Goal: Navigation & Orientation: Find specific page/section

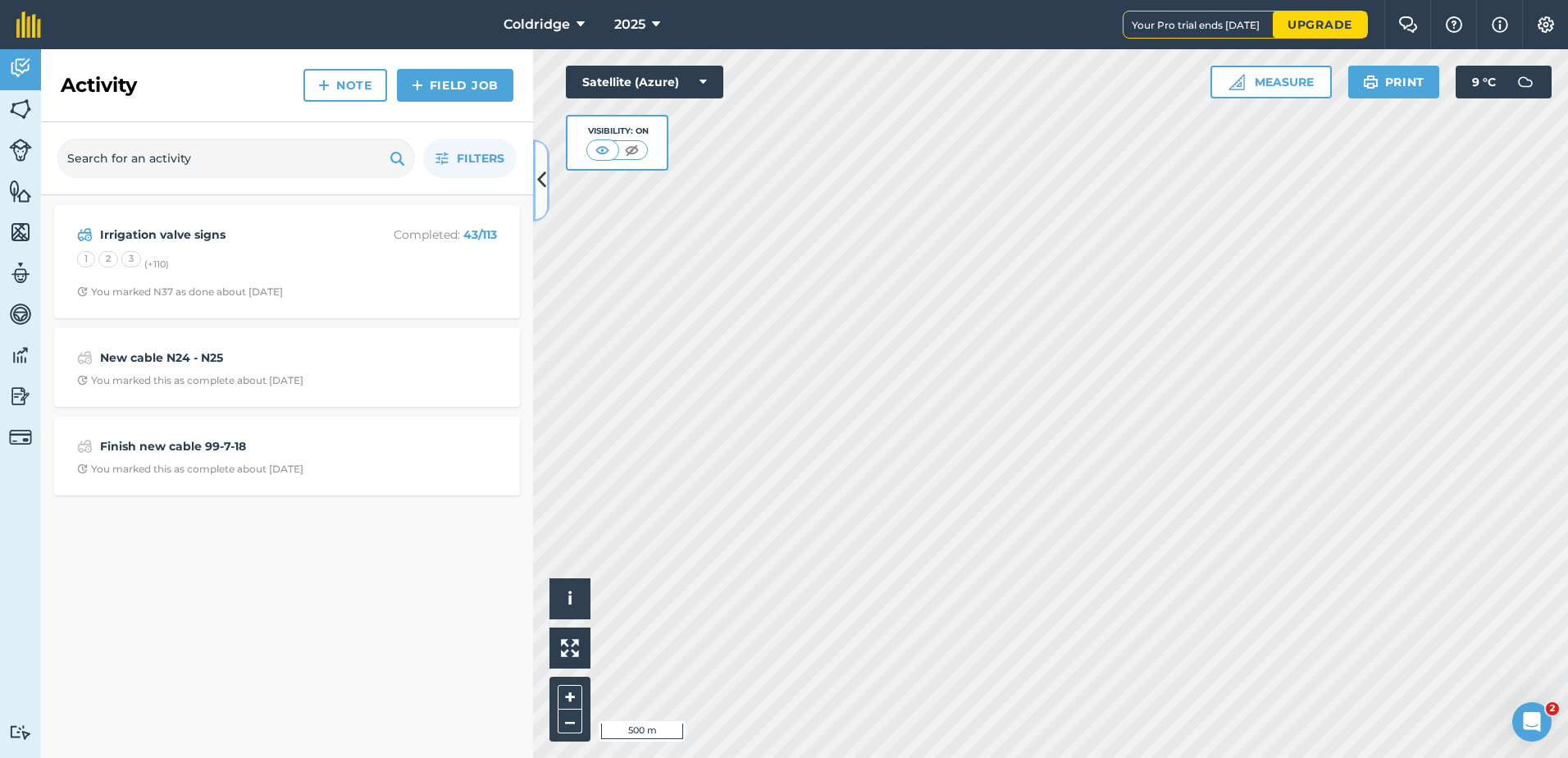
click at [541, 192] on icon at bounding box center [541, 180] width 9 height 29
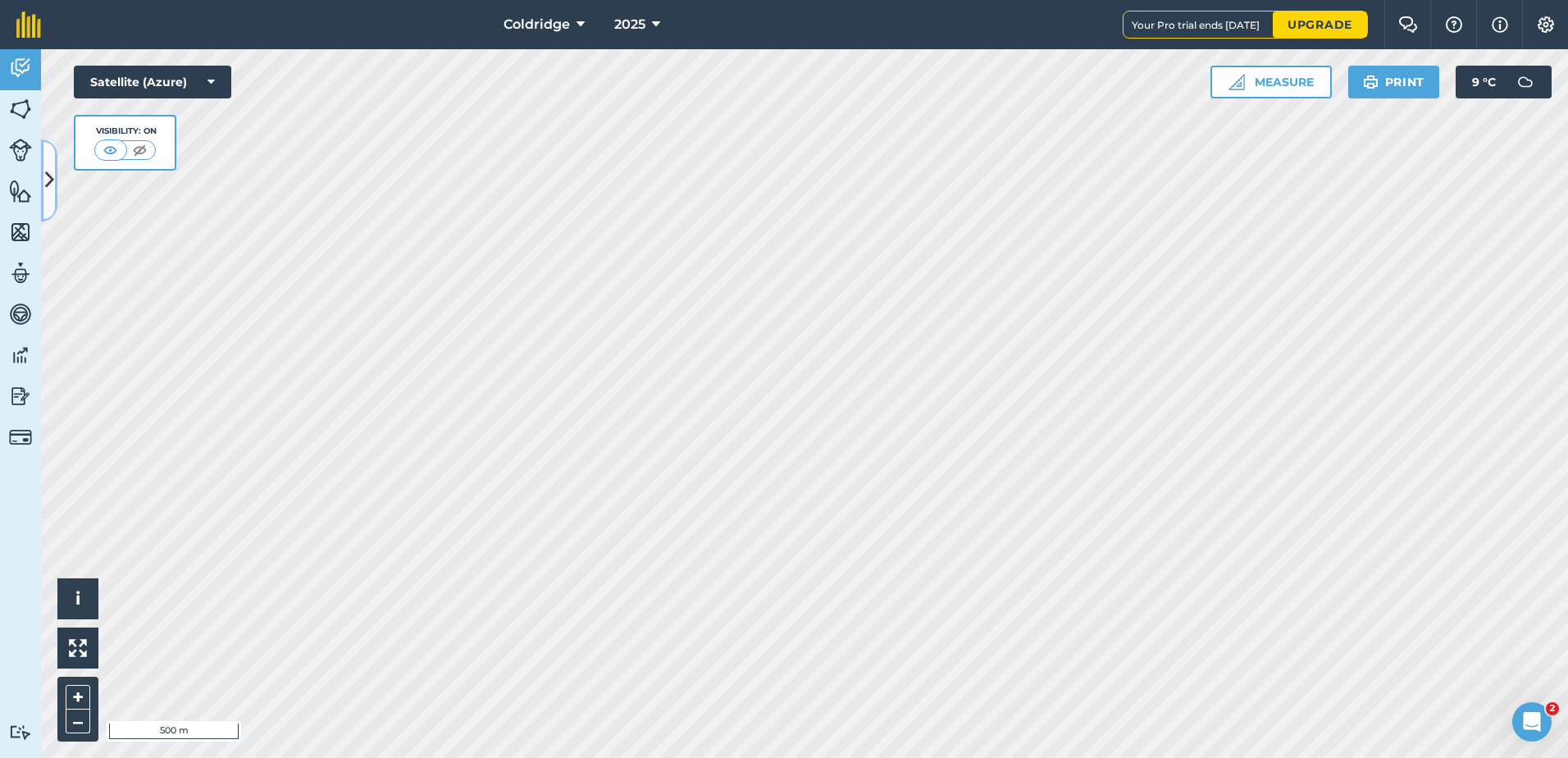
click at [50, 187] on icon at bounding box center [49, 180] width 9 height 29
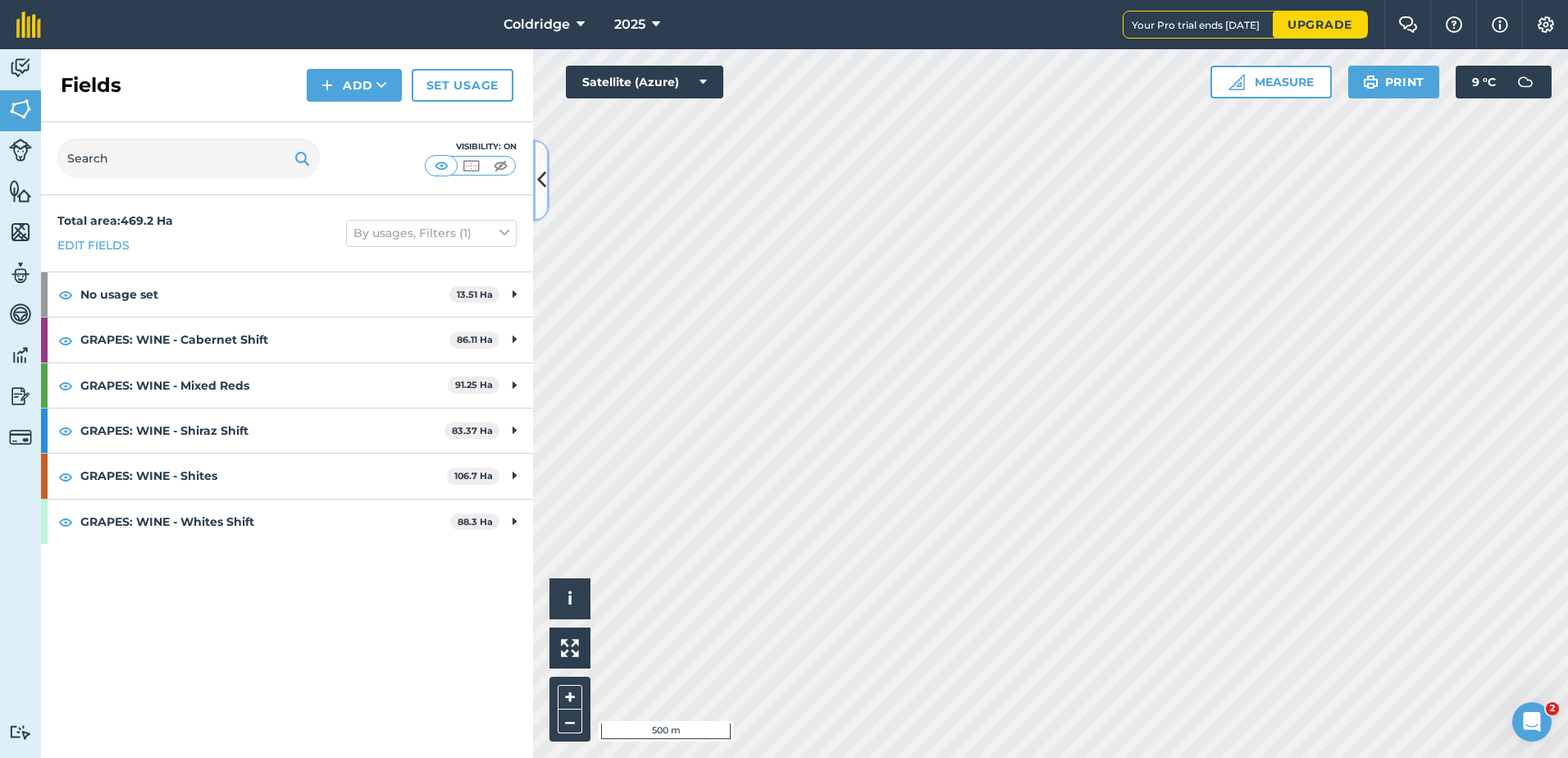
click at [540, 180] on icon at bounding box center [541, 180] width 9 height 29
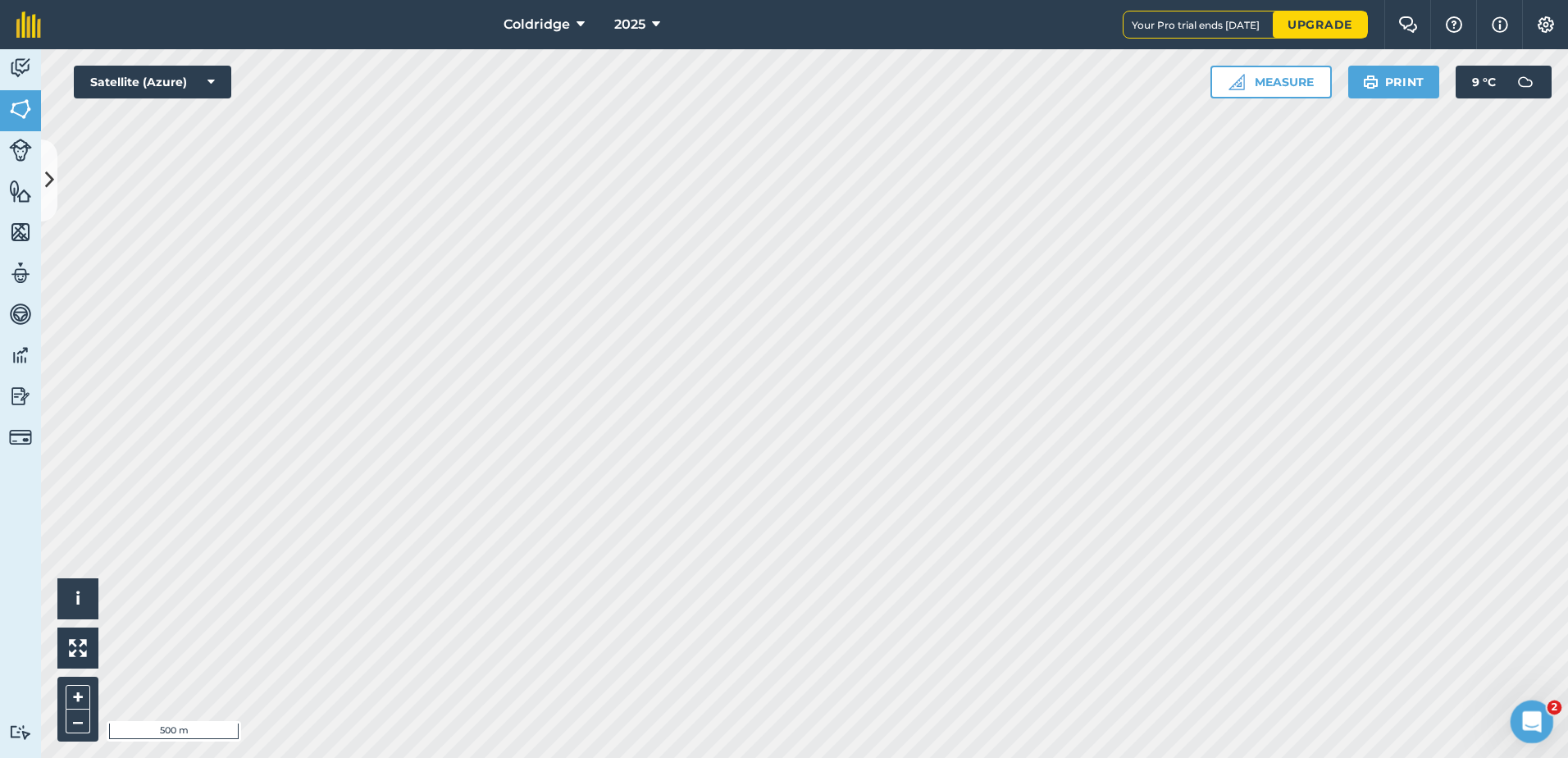
click at [1540, 721] on icon "Open Intercom Messenger" at bounding box center [1529, 720] width 27 height 27
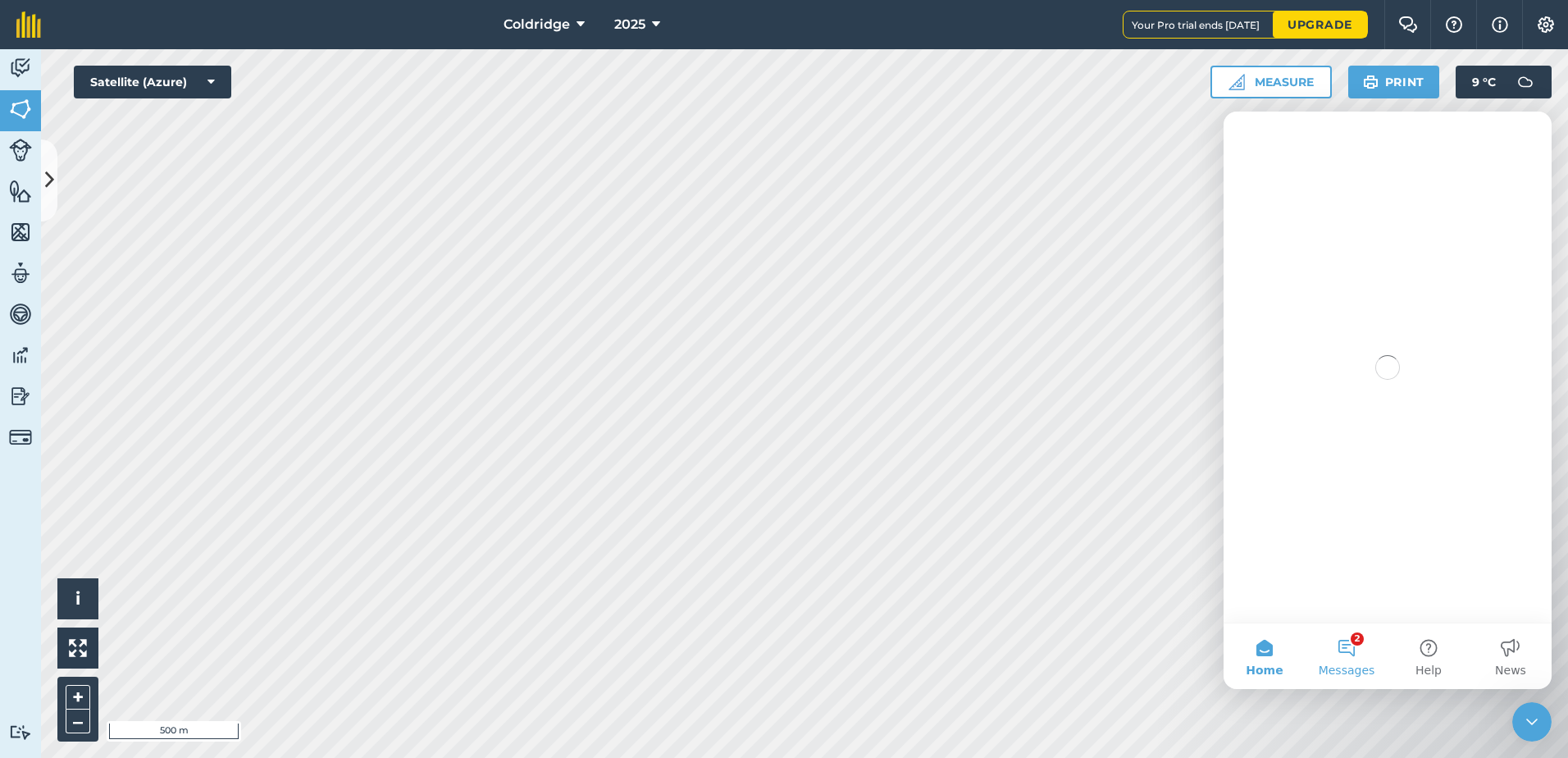
click at [1360, 651] on button "2 Messages" at bounding box center [1346, 656] width 82 height 66
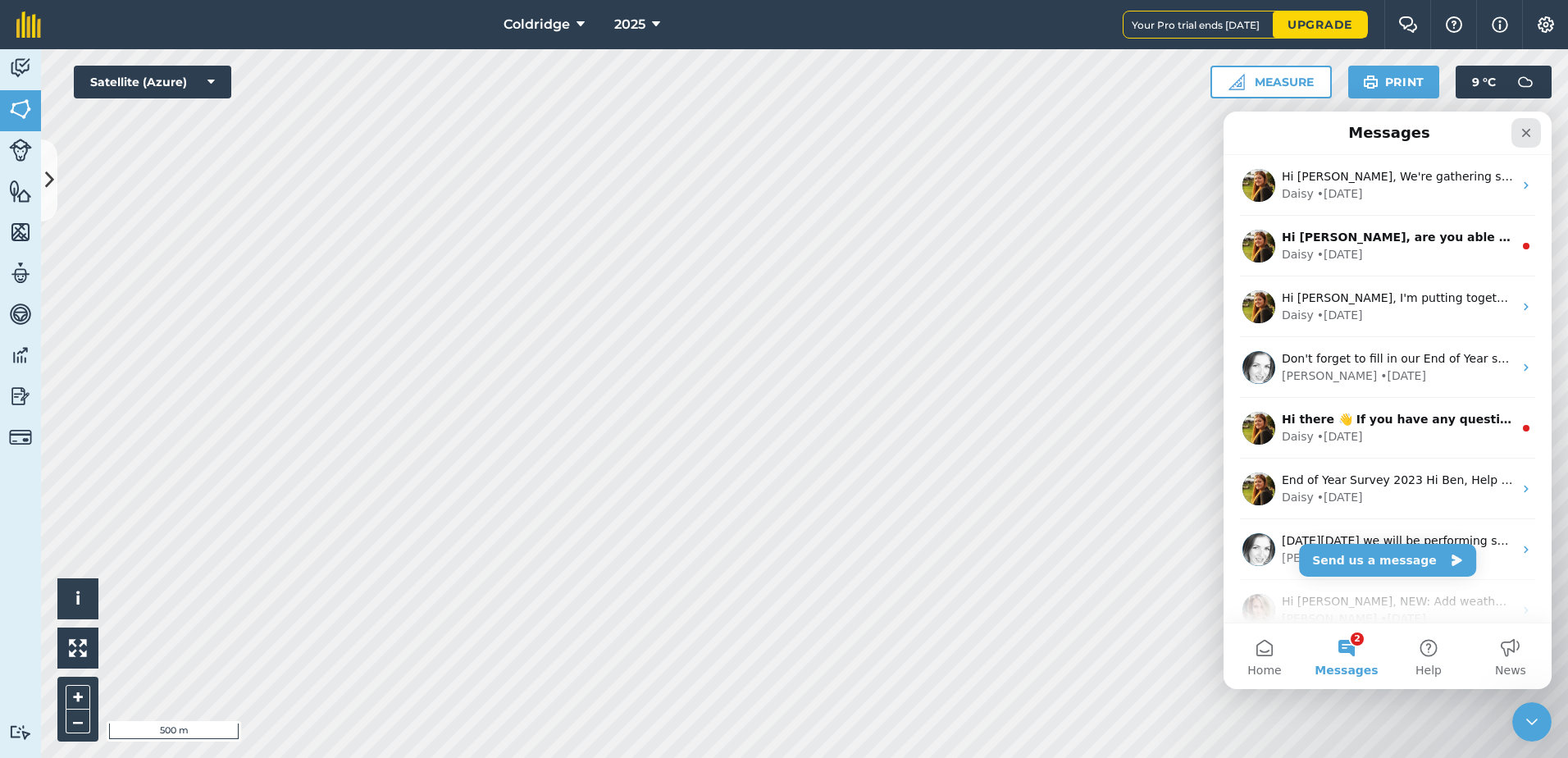
click at [1527, 135] on icon "Close" at bounding box center [1525, 133] width 13 height 13
